Goal: Check status: Check status

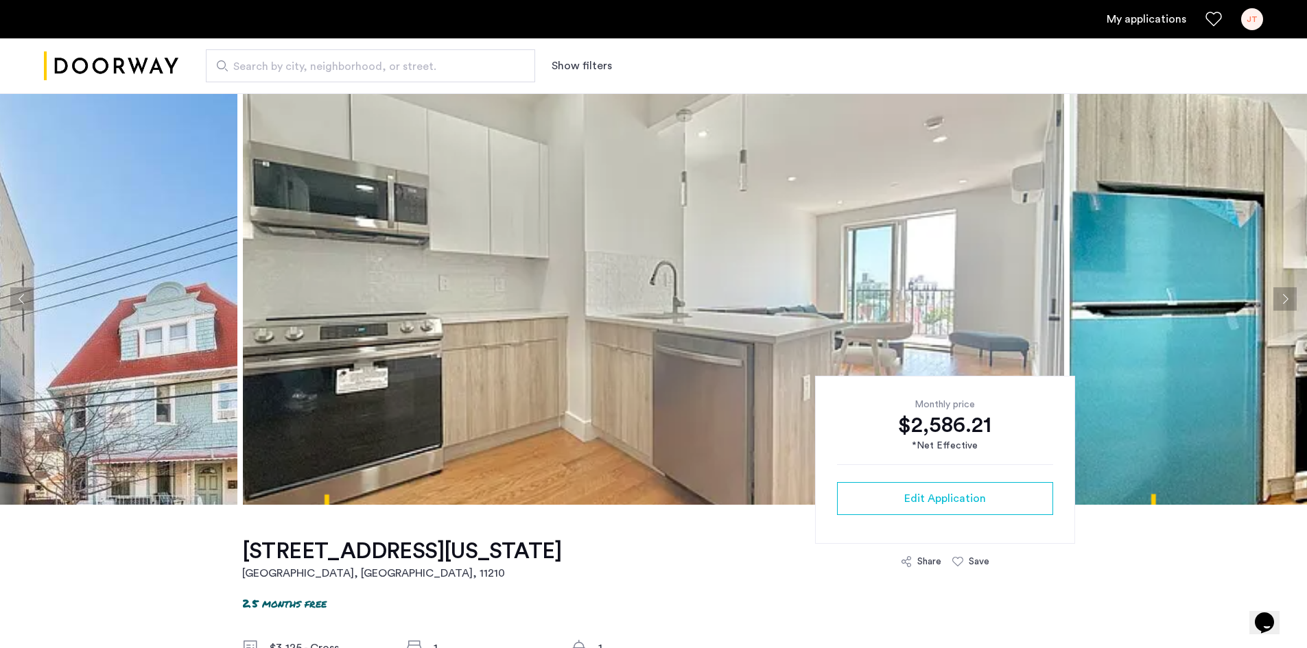
click at [1154, 19] on link "My applications" at bounding box center [1147, 19] width 80 height 16
